Goal: Information Seeking & Learning: Learn about a topic

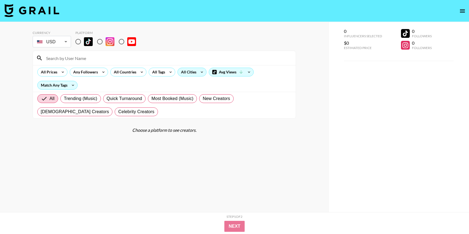
click at [187, 73] on div "All Cities" at bounding box center [188, 72] width 20 height 8
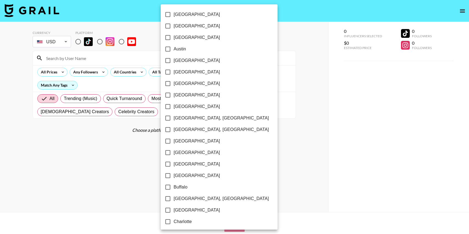
click at [123, 75] on div at bounding box center [234, 117] width 469 height 234
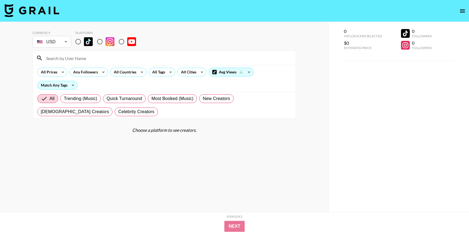
click at [123, 75] on div "[GEOGRAPHIC_DATA] [GEOGRAPHIC_DATA] [GEOGRAPHIC_DATA] [GEOGRAPHIC_DATA] [GEOGRA…" at bounding box center [234, 117] width 469 height 234
click at [126, 74] on div "All Countries" at bounding box center [124, 72] width 27 height 8
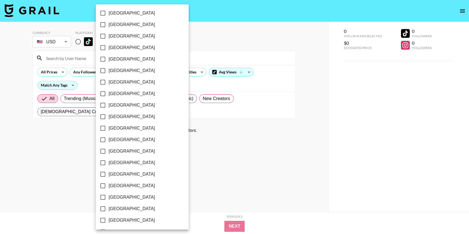
scroll to position [349, 0]
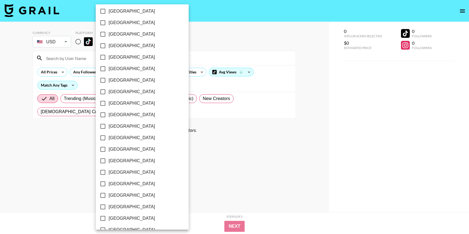
click at [112, 81] on span "[GEOGRAPHIC_DATA]" at bounding box center [132, 80] width 46 height 7
click at [109, 81] on input "[GEOGRAPHIC_DATA]" at bounding box center [103, 81] width 12 height 12
checkbox input "true"
click at [200, 46] on div at bounding box center [234, 117] width 469 height 234
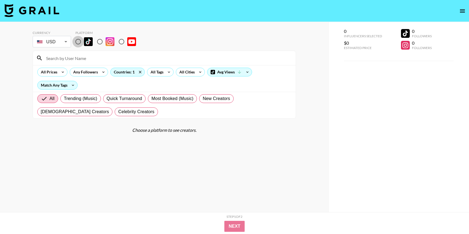
click at [78, 42] on input "radio" at bounding box center [78, 42] width 12 height 12
radio input "true"
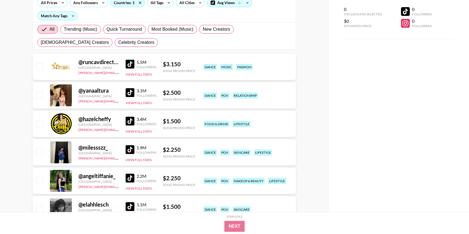
scroll to position [80, 0]
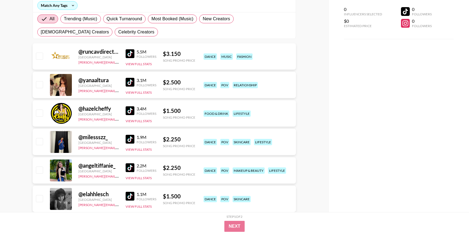
click at [129, 82] on img at bounding box center [130, 82] width 9 height 9
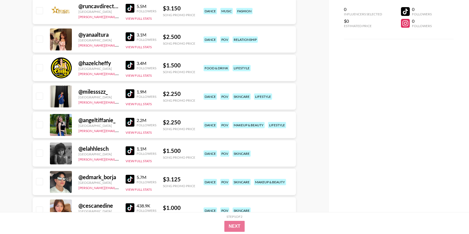
scroll to position [131, 0]
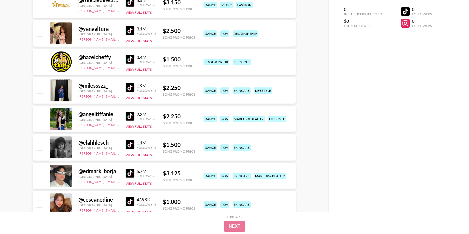
click at [129, 84] on img at bounding box center [130, 87] width 9 height 9
click at [130, 114] on img at bounding box center [130, 116] width 9 height 9
click at [130, 150] on div "1.1M Followers View Full Stats" at bounding box center [141, 147] width 31 height 19
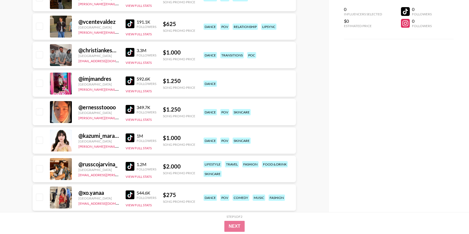
scroll to position [0, 0]
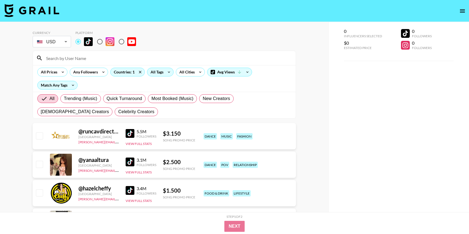
click at [163, 74] on div "All Tags" at bounding box center [155, 72] width 17 height 8
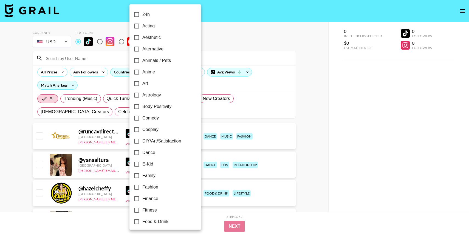
click at [145, 38] on span "Aesthetic" at bounding box center [151, 37] width 18 height 7
click at [142, 38] on input "Aesthetic" at bounding box center [137, 38] width 12 height 12
checkbox input "true"
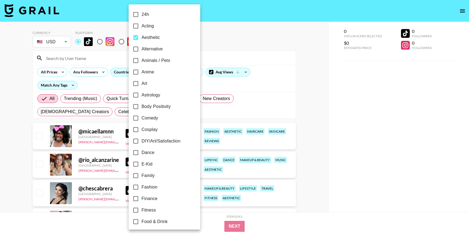
click at [143, 52] on span "Alternative" at bounding box center [152, 49] width 21 height 7
click at [142, 52] on input "Alternative" at bounding box center [136, 49] width 12 height 12
checkbox input "true"
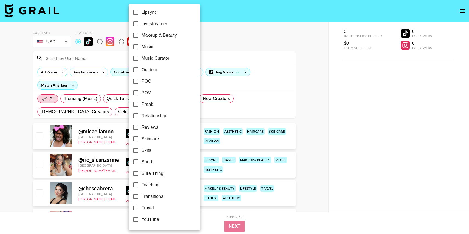
click at [146, 114] on span "Relationship" at bounding box center [154, 116] width 25 height 7
click at [142, 114] on input "Relationship" at bounding box center [136, 116] width 12 height 12
checkbox input "true"
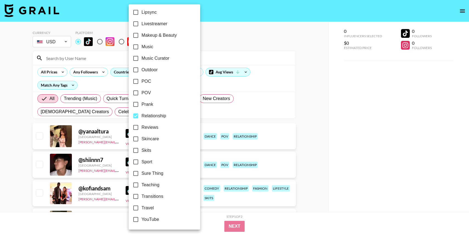
click at [256, 48] on div at bounding box center [234, 117] width 469 height 234
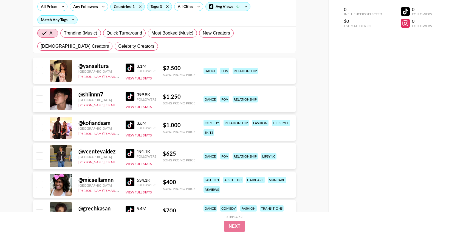
scroll to position [86, 0]
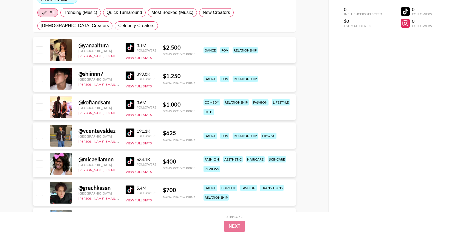
click at [131, 75] on img at bounding box center [130, 76] width 9 height 9
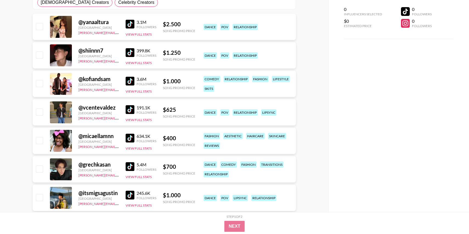
scroll to position [148, 0]
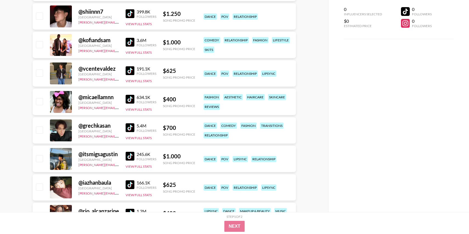
click at [127, 71] on img at bounding box center [130, 70] width 9 height 9
click at [129, 131] on img at bounding box center [130, 127] width 9 height 9
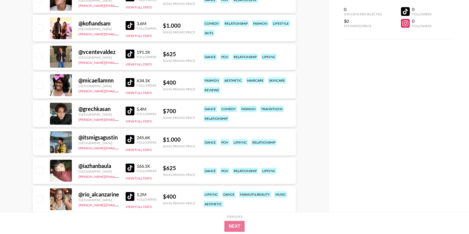
scroll to position [180, 0]
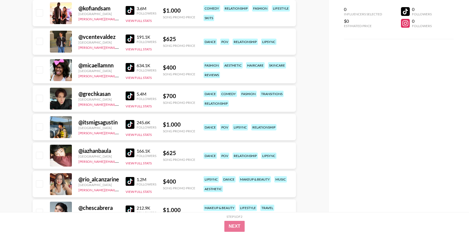
click at [128, 128] on img at bounding box center [130, 124] width 9 height 9
click at [128, 153] on img at bounding box center [130, 153] width 9 height 9
click at [128, 182] on img at bounding box center [130, 181] width 9 height 9
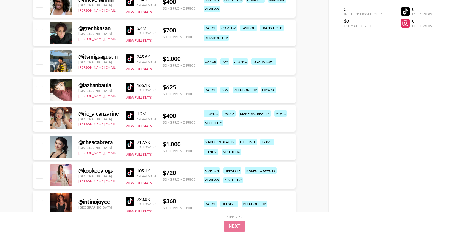
scroll to position [286, 0]
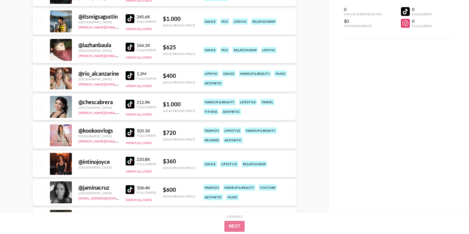
click at [129, 105] on img at bounding box center [130, 104] width 9 height 9
click at [128, 134] on img at bounding box center [130, 132] width 9 height 9
click at [129, 160] on img at bounding box center [130, 161] width 9 height 9
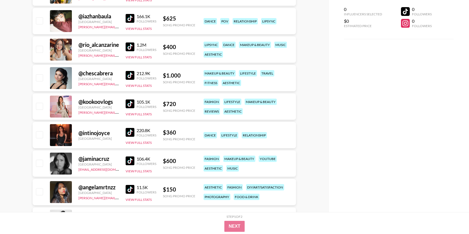
scroll to position [352, 0]
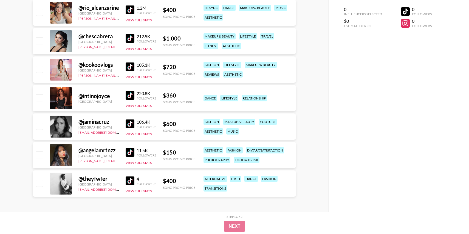
click at [128, 124] on img at bounding box center [130, 124] width 9 height 9
click at [128, 149] on img at bounding box center [130, 152] width 9 height 9
click at [129, 180] on img at bounding box center [130, 181] width 9 height 9
